Goal: Task Accomplishment & Management: Manage account settings

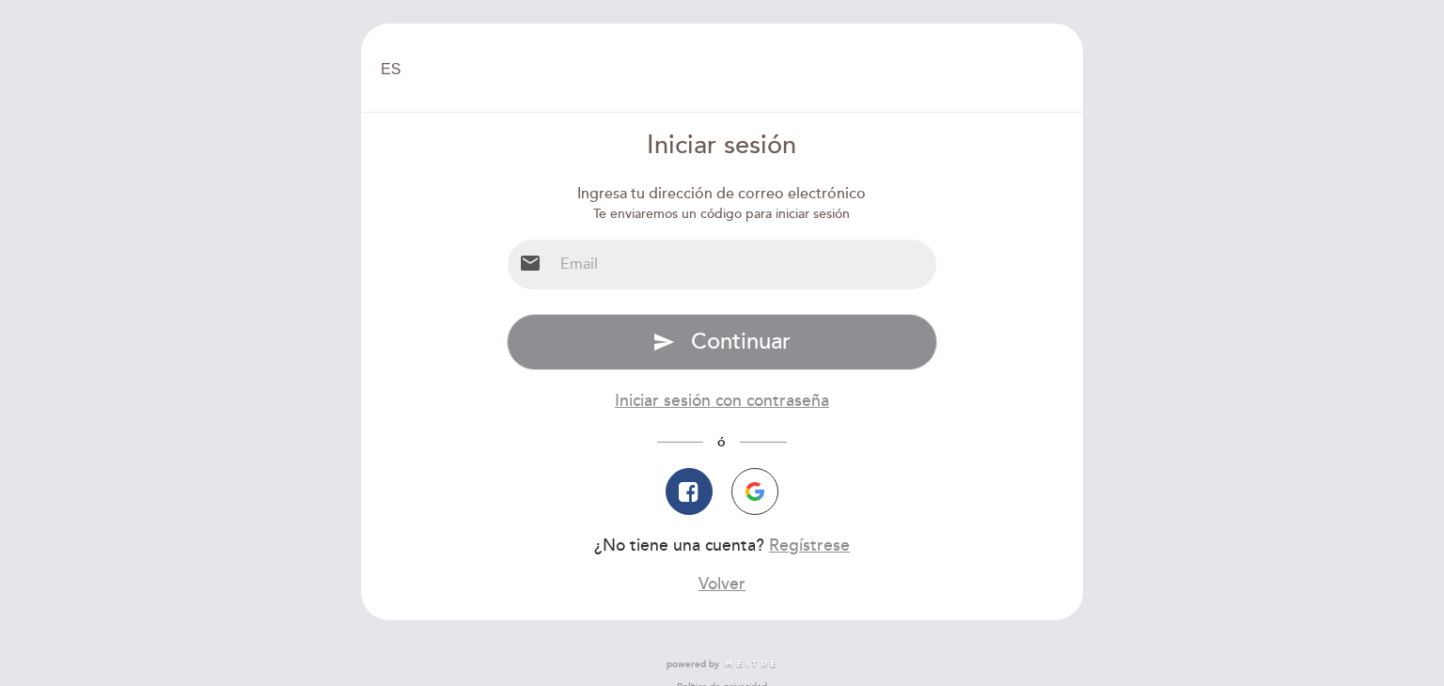
select select "es"
click at [681, 260] on input "email" at bounding box center [745, 265] width 384 height 50
type input "[EMAIL_ADDRESS][DOMAIN_NAME]"
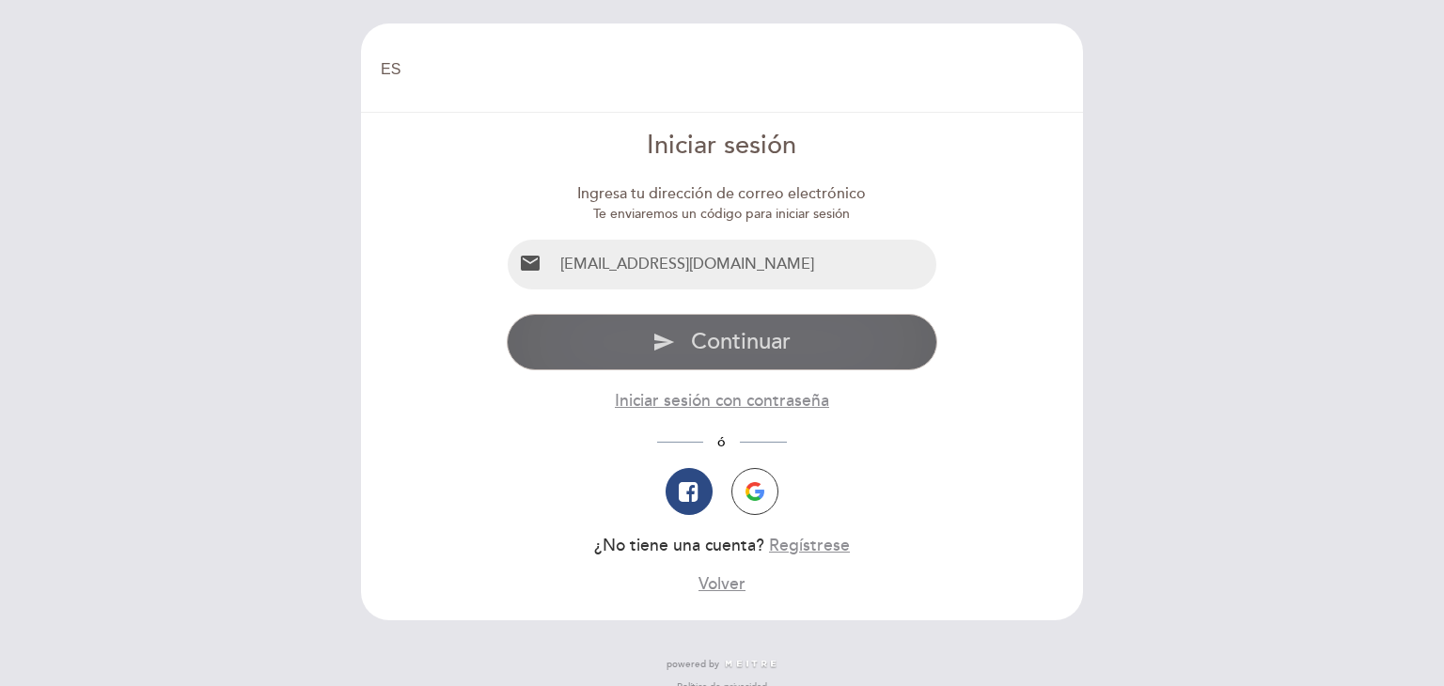
click at [727, 337] on span "Continuar" at bounding box center [741, 341] width 100 height 27
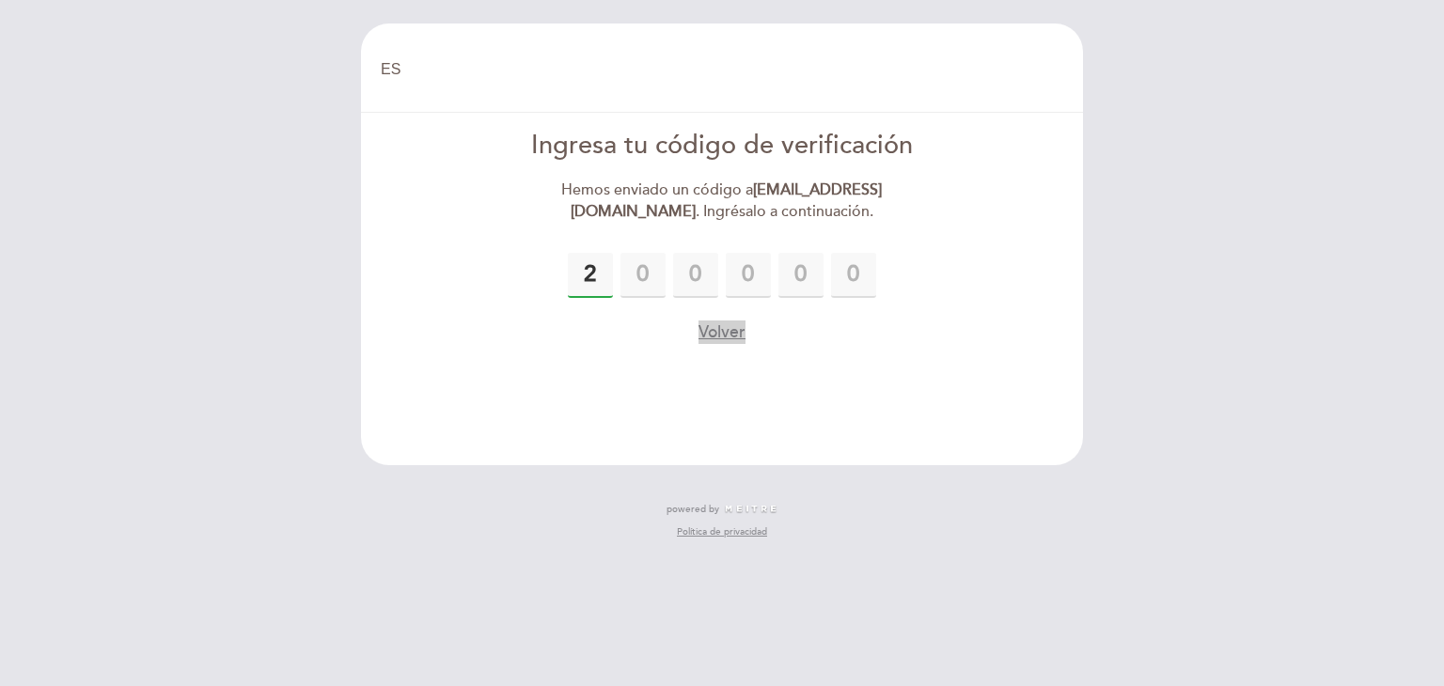
type input "2"
type input "8"
type input "7"
type input "8"
type input "0"
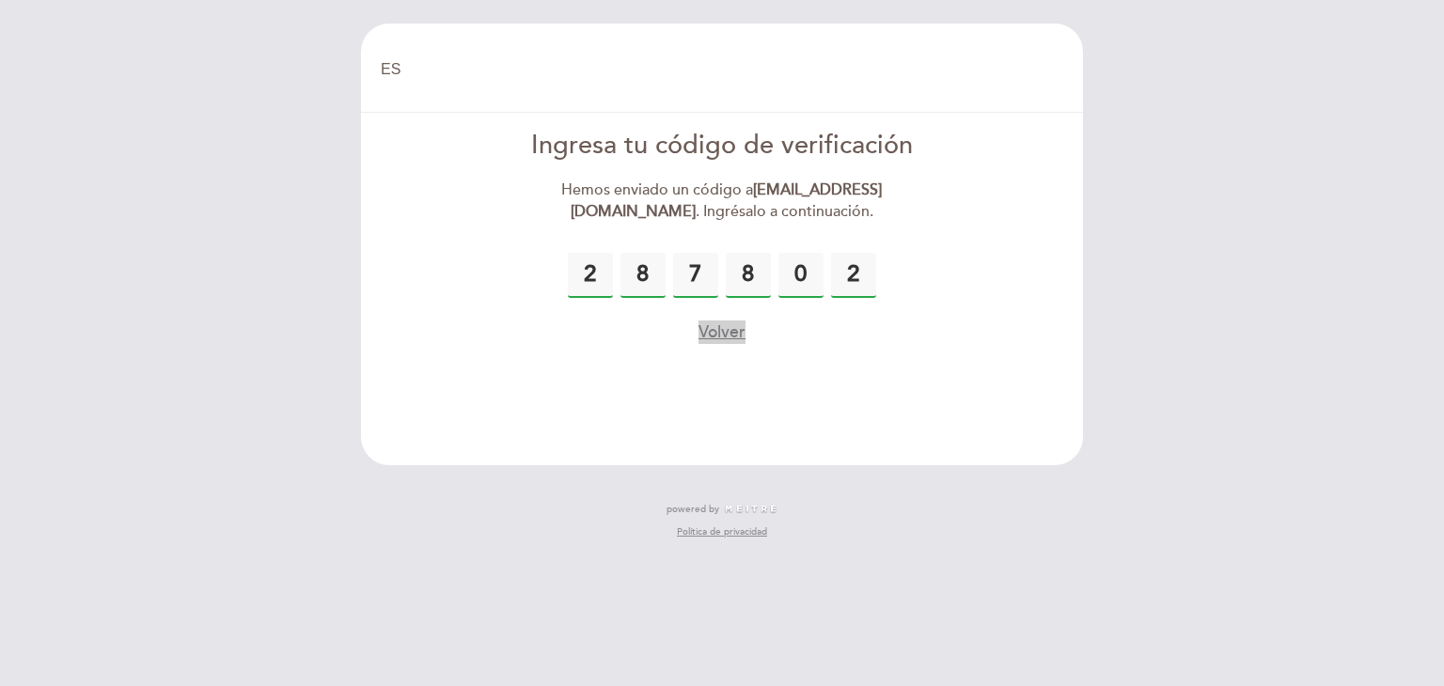
type input "2"
